Goal: Transaction & Acquisition: Purchase product/service

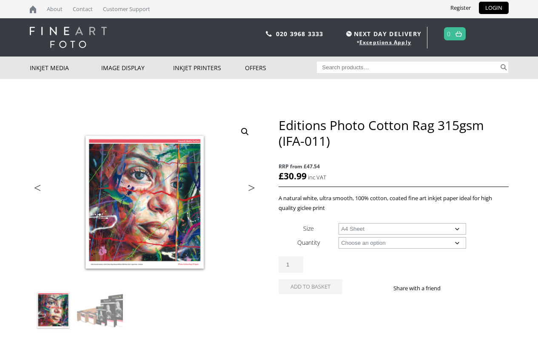
select select "a4-sheet"
click at [291, 265] on input "1" at bounding box center [291, 265] width 25 height 17
type input "1"
click at [394, 261] on div "Editions Photo Cotton Rag 315gsm (IFA-011) quantity 1" at bounding box center [394, 265] width 230 height 17
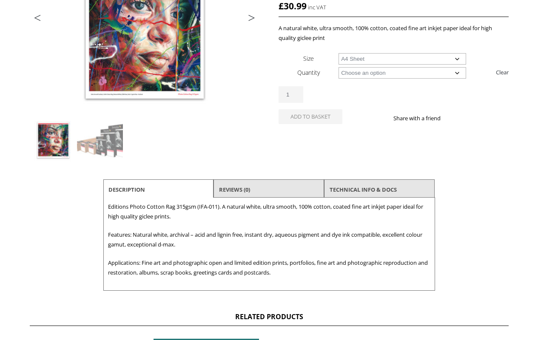
scroll to position [255, 0]
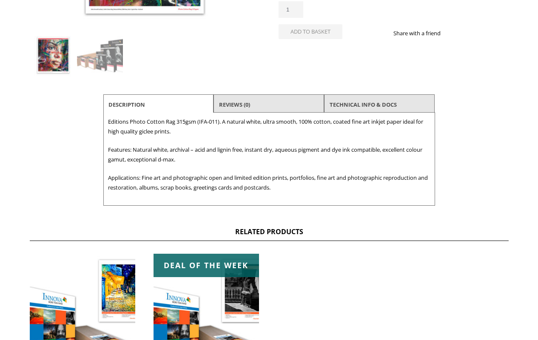
click at [291, 9] on input "1" at bounding box center [291, 9] width 25 height 17
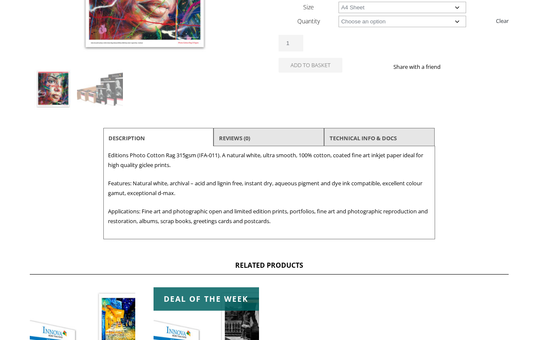
type input "1"
click at [394, 40] on div "Editions Photo Cotton Rag 315gsm (IFA-011) quantity 1" at bounding box center [394, 43] width 230 height 17
click at [364, 138] on link "TECHNICAL INFO & DOCS" at bounding box center [363, 138] width 67 height 15
